Goal: Information Seeking & Learning: Learn about a topic

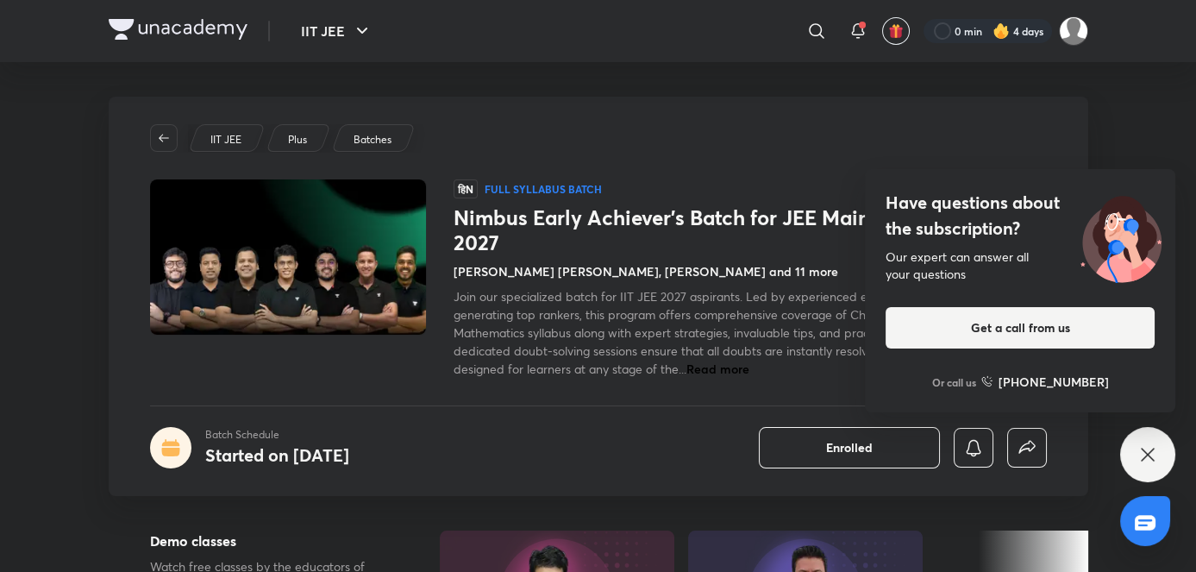
click at [1144, 453] on icon at bounding box center [1147, 454] width 21 height 21
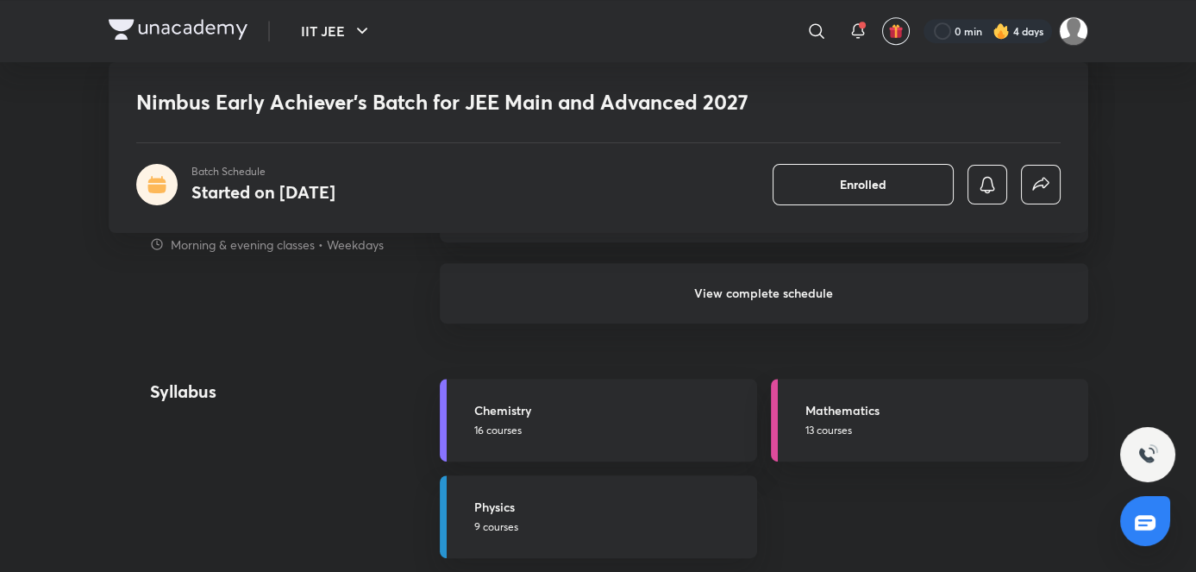
scroll to position [1721, 0]
click at [674, 397] on link "Chemistry 16 courses" at bounding box center [598, 418] width 317 height 83
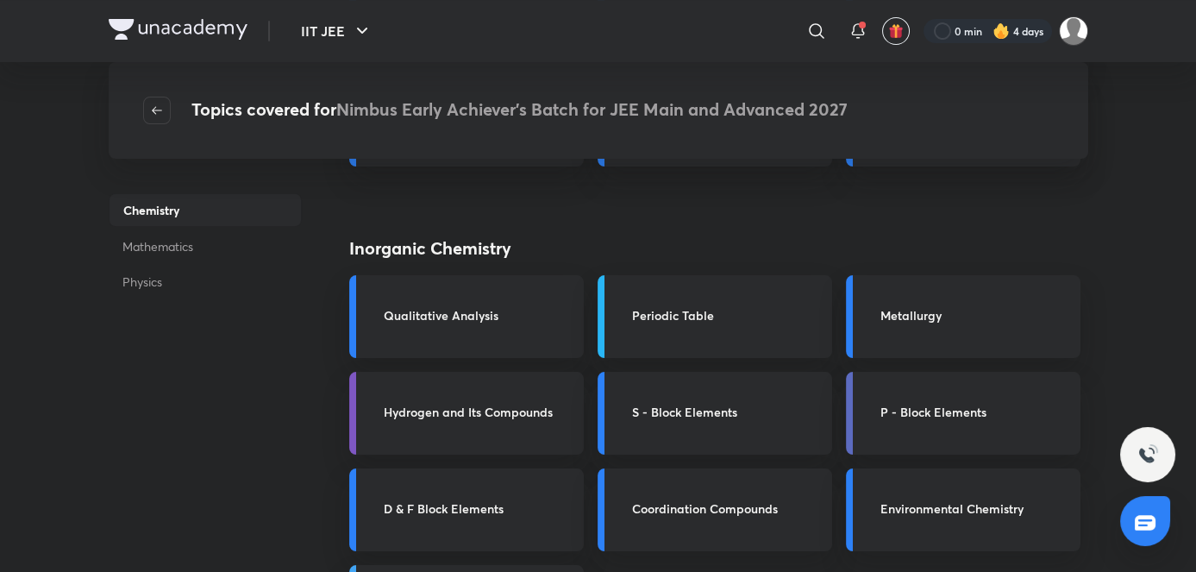
scroll to position [435, 0]
click at [793, 324] on h3 "Periodic Table" at bounding box center [727, 317] width 190 height 18
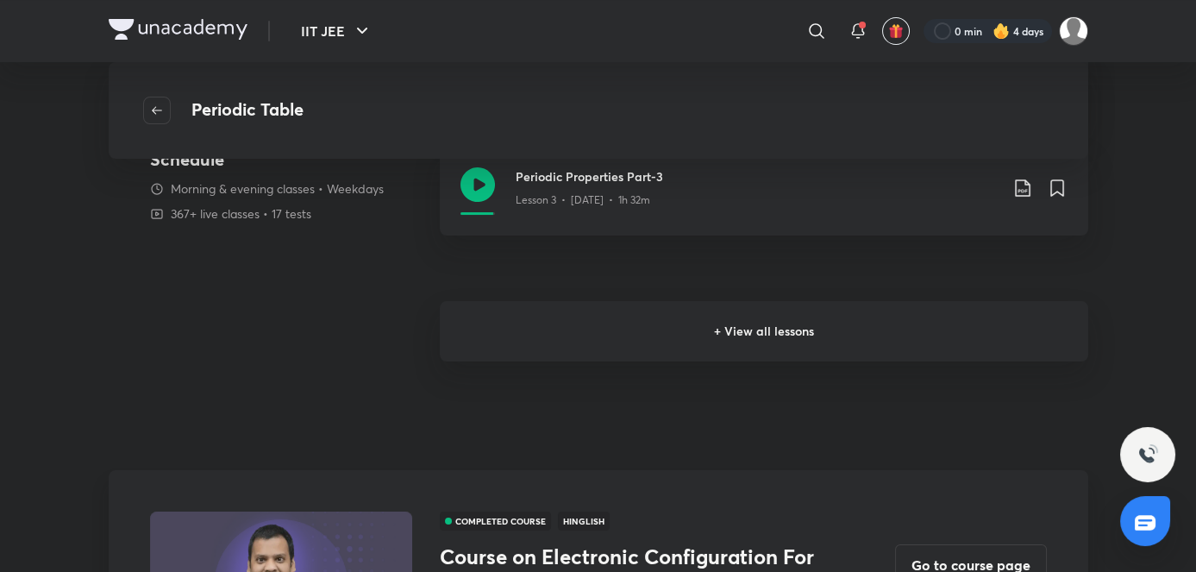
scroll to position [552, 0]
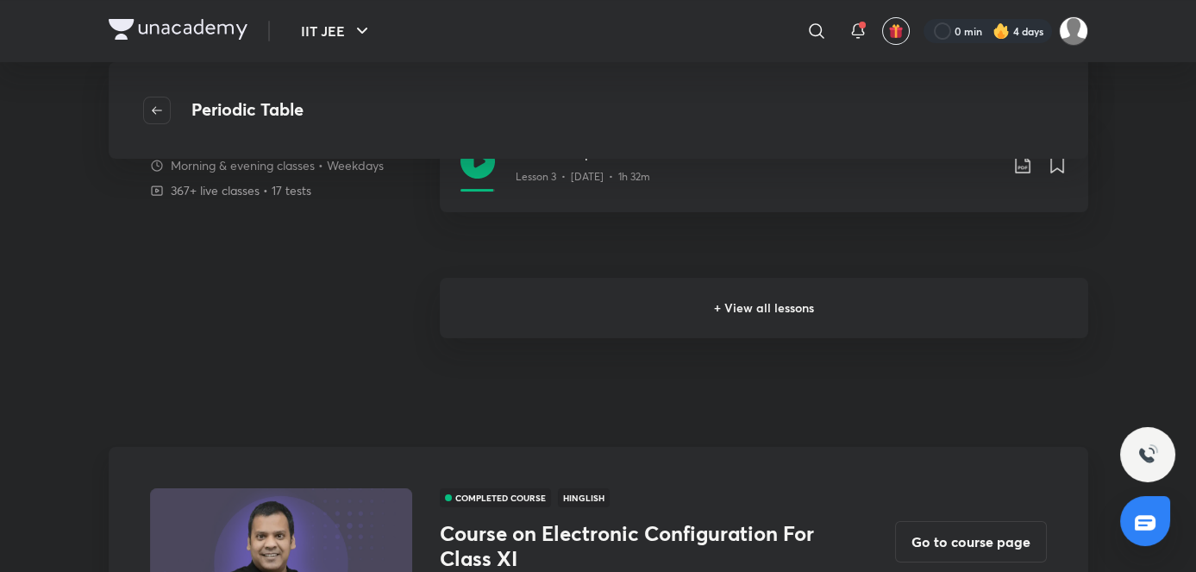
click at [532, 312] on h6 "+ View all lessons" at bounding box center [764, 308] width 648 height 60
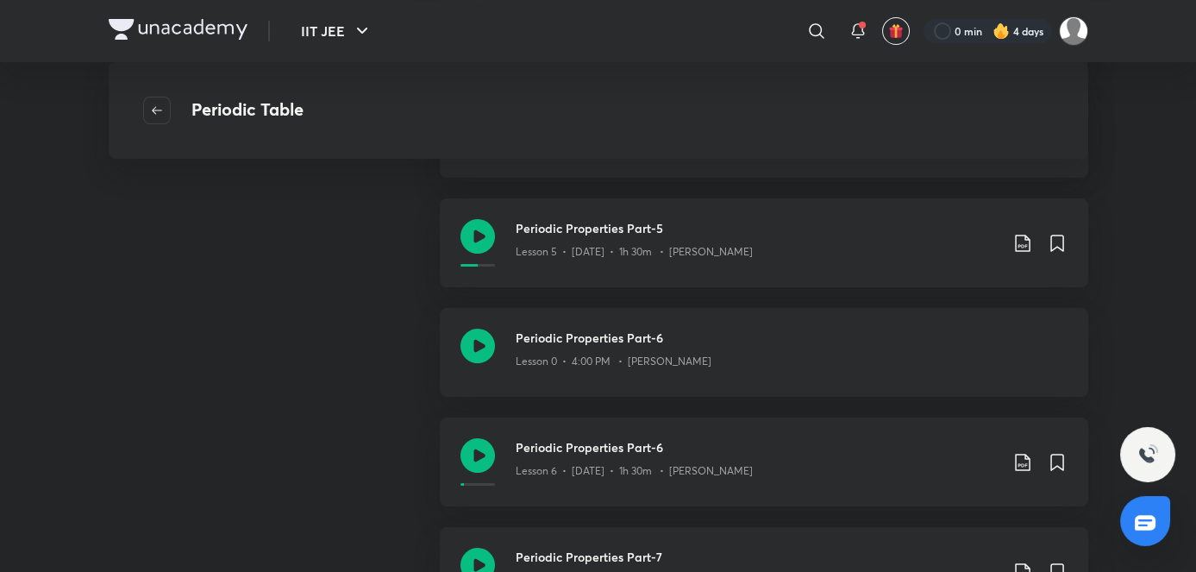
scroll to position [705, 0]
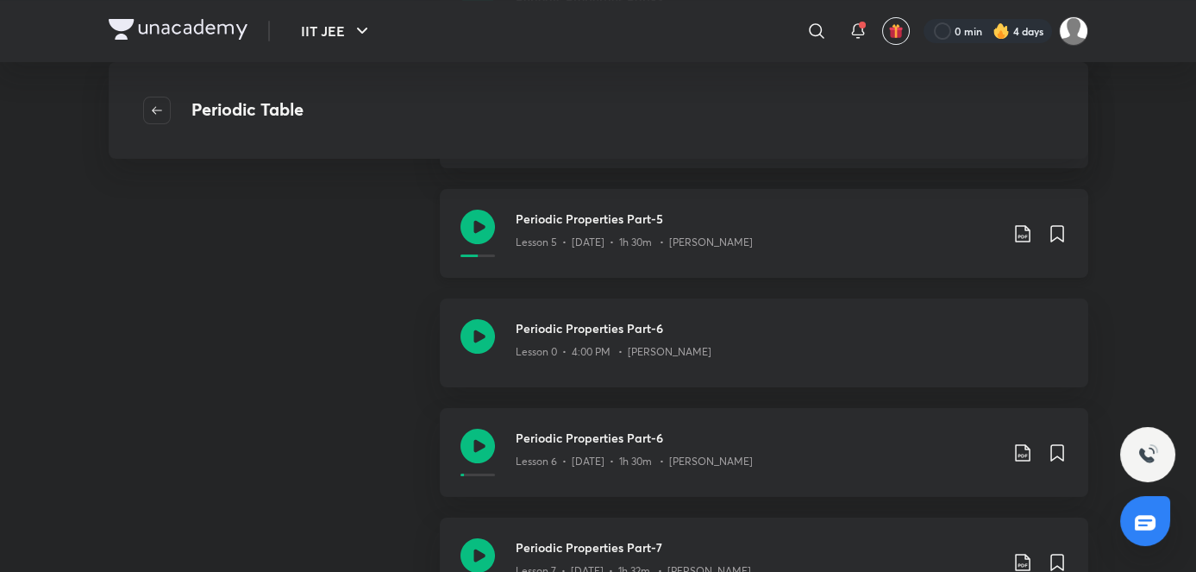
click at [588, 264] on div "Periodic Properties Part-5 Lesson 5 • Jun 16 • 1h 30m • Piyush Maheshwari" at bounding box center [764, 233] width 648 height 89
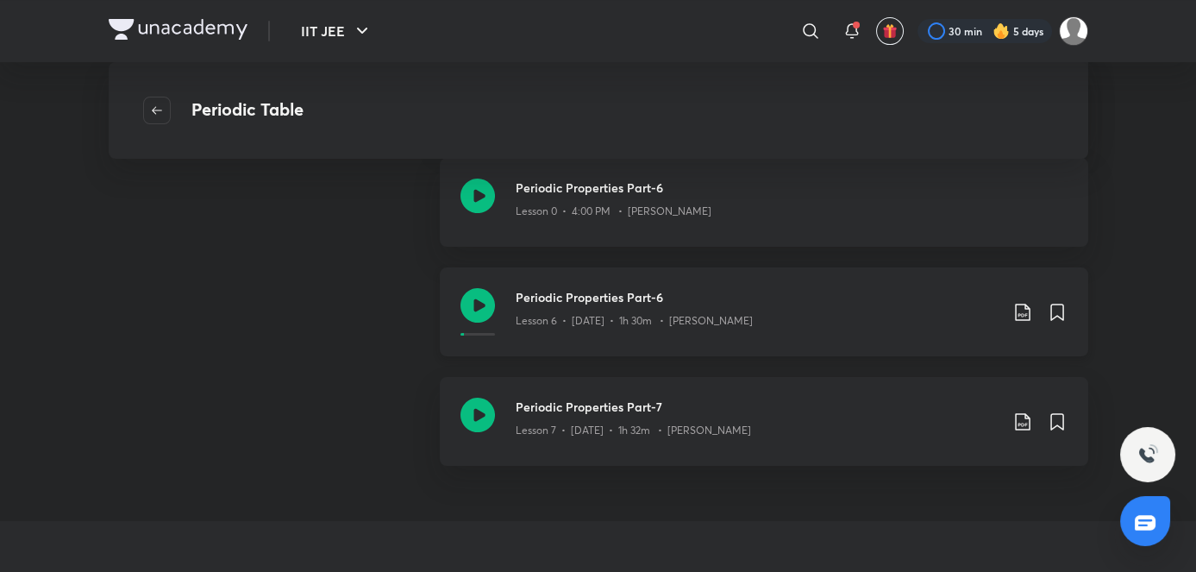
click at [653, 299] on h3 "Periodic Properties Part-6" at bounding box center [757, 297] width 483 height 18
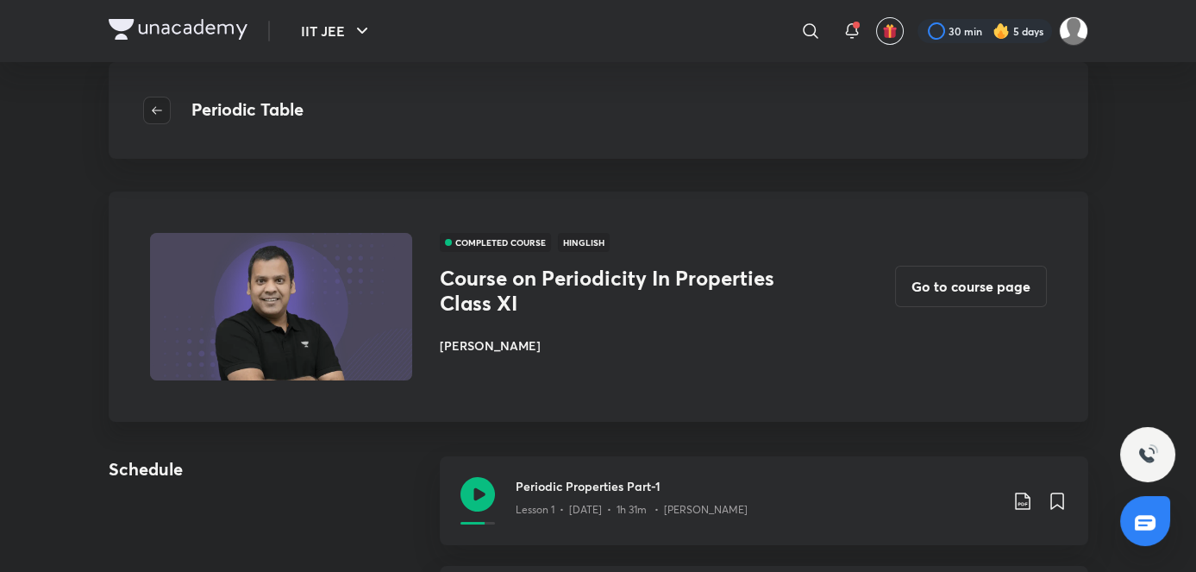
click at [169, 113] on span "button" at bounding box center [157, 110] width 26 height 14
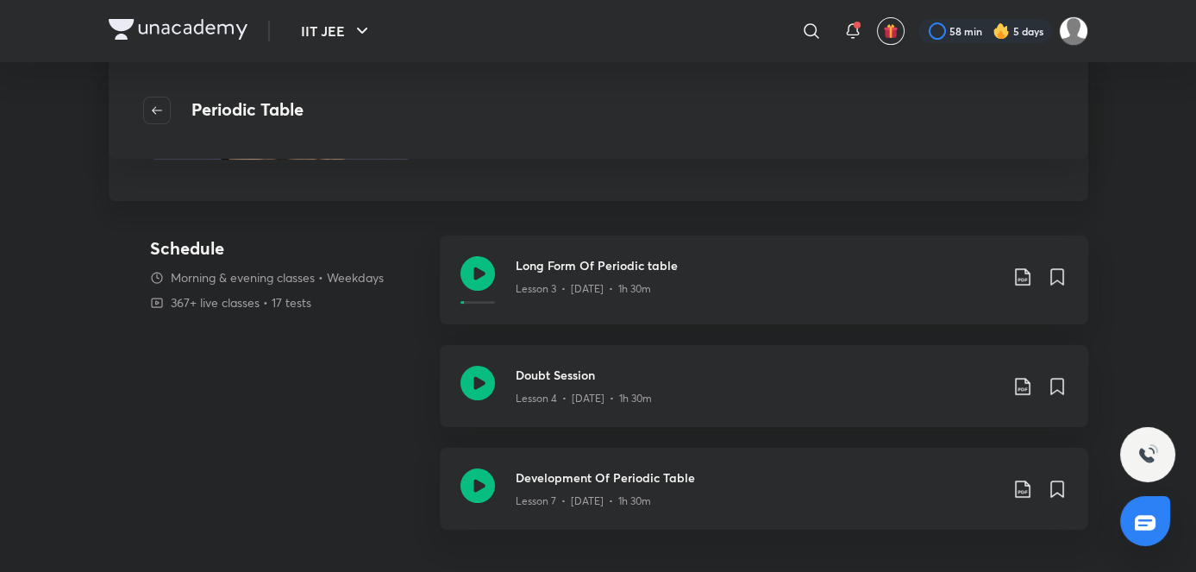
scroll to position [1034, 0]
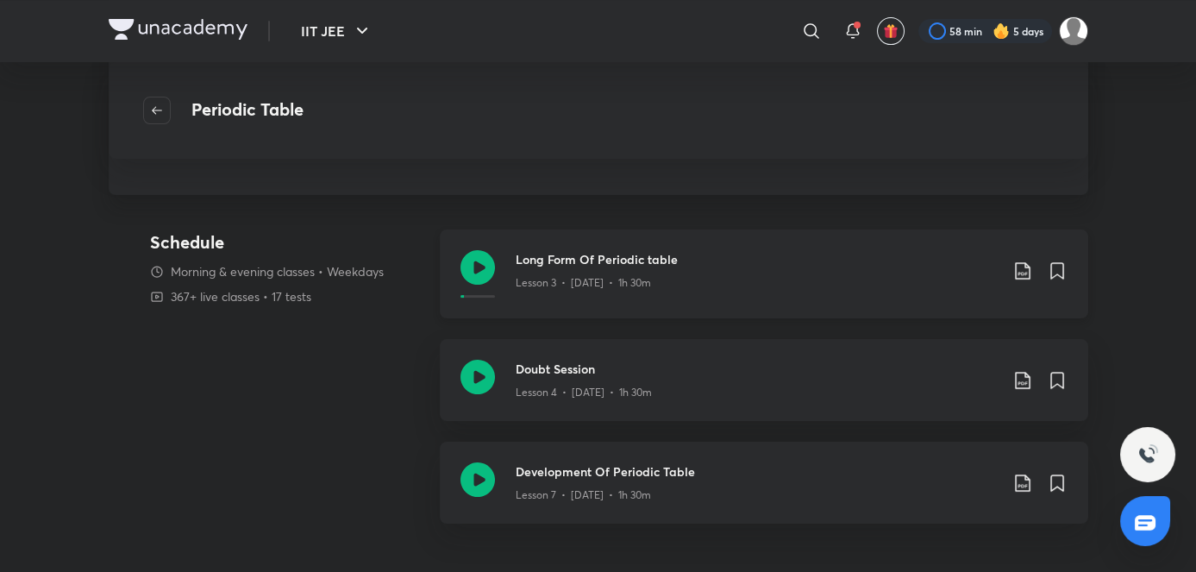
click at [536, 299] on div "Long Form Of Periodic table Lesson 3 • [DATE] • 1h 30m" at bounding box center [764, 273] width 648 height 89
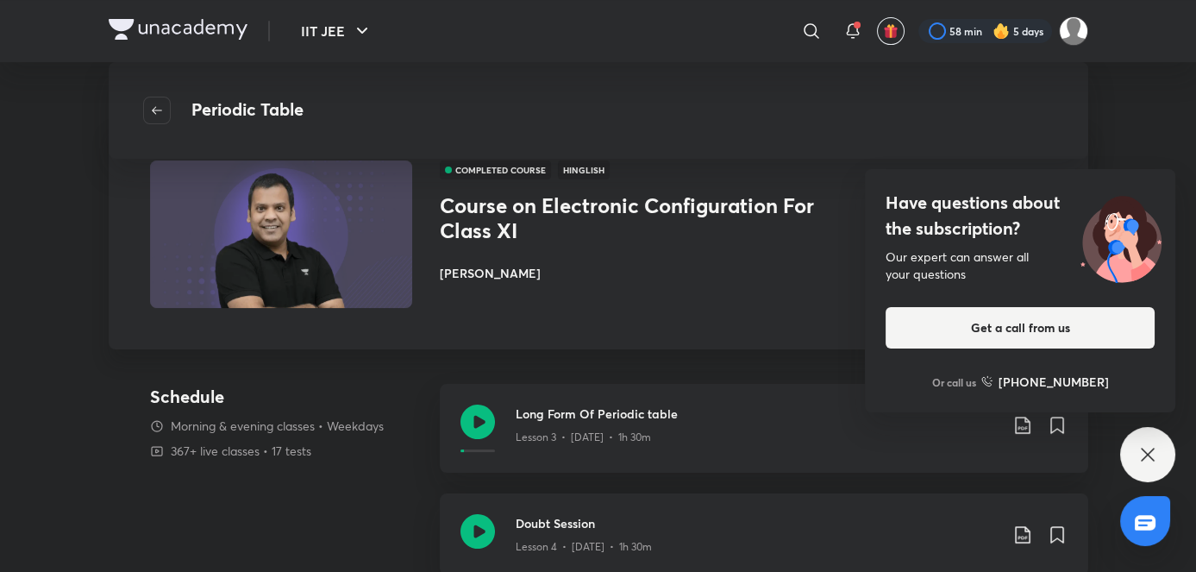
scroll to position [883, 0]
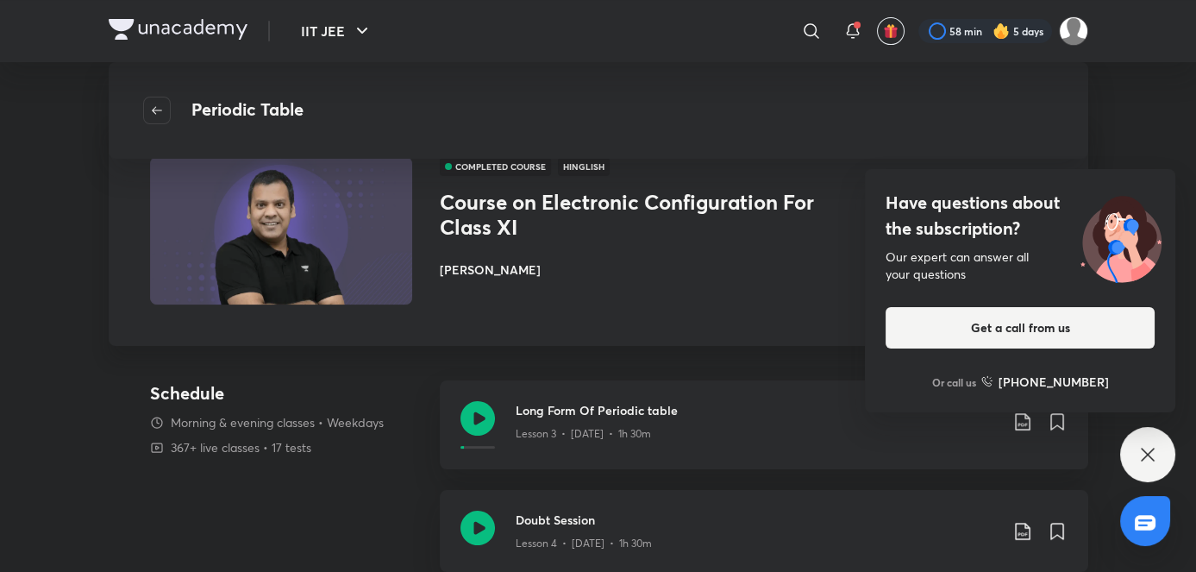
click at [1157, 454] on icon at bounding box center [1147, 454] width 21 height 21
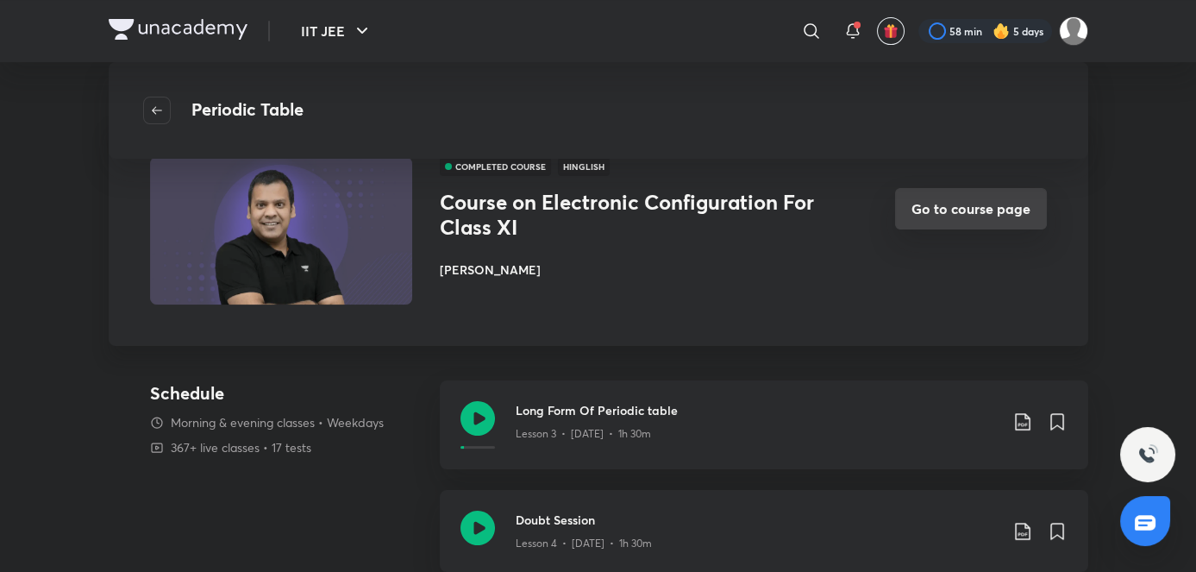
click at [997, 208] on button "Go to course page" at bounding box center [971, 208] width 152 height 41
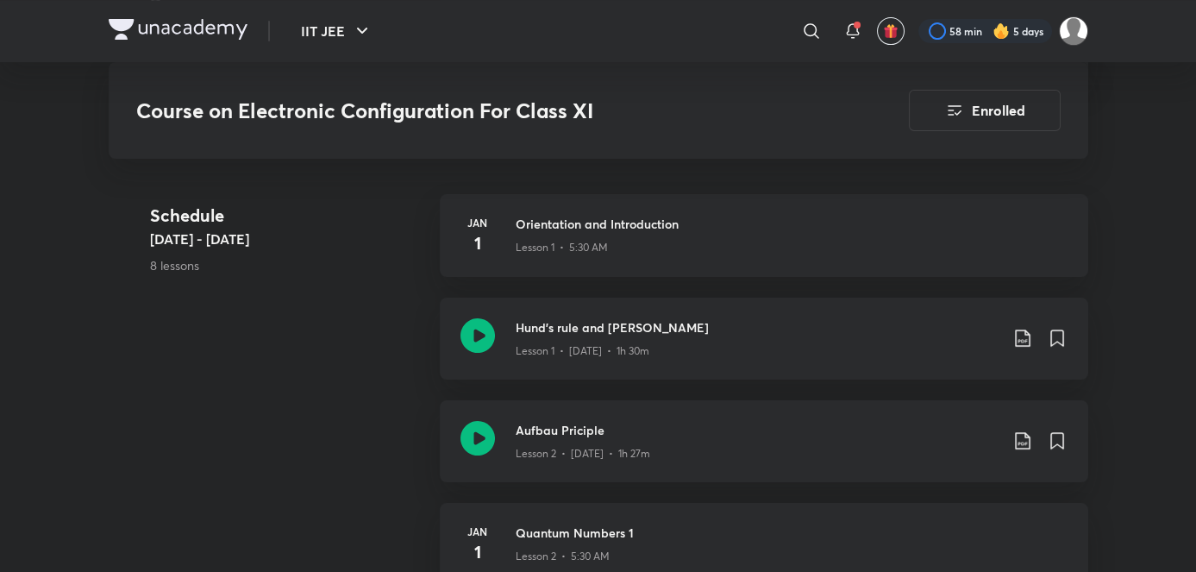
scroll to position [1000, 0]
click at [647, 353] on p "Lesson 1 • [DATE] • 1h 30m" at bounding box center [583, 350] width 134 height 16
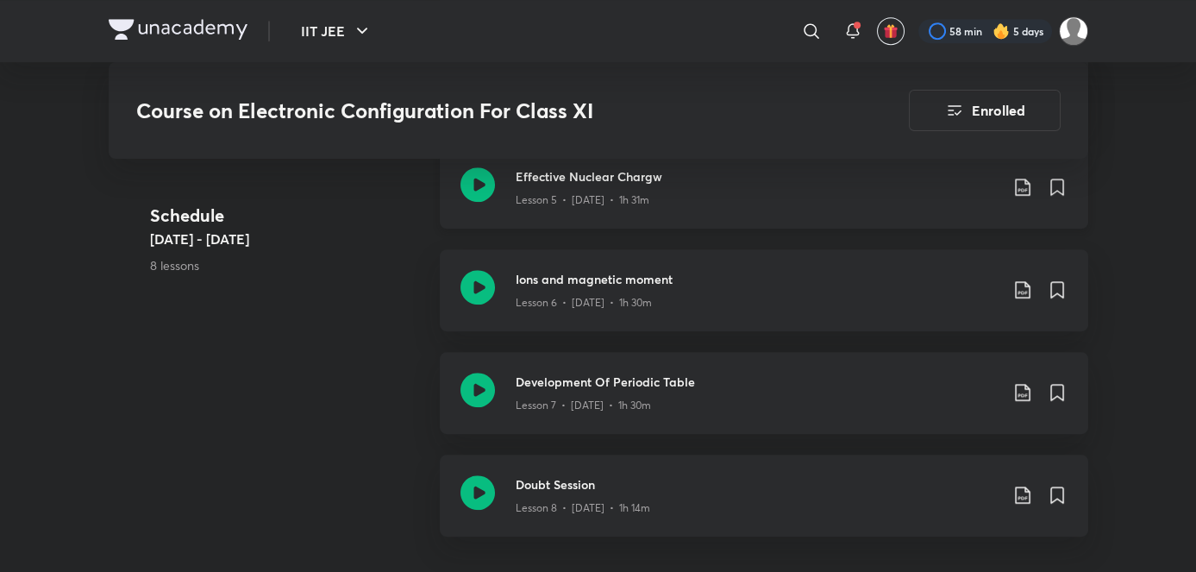
scroll to position [1872, 0]
click at [644, 308] on p "Lesson 6 • [DATE] • 1h 30m" at bounding box center [584, 301] width 136 height 16
